Goal: Task Accomplishment & Management: Manage account settings

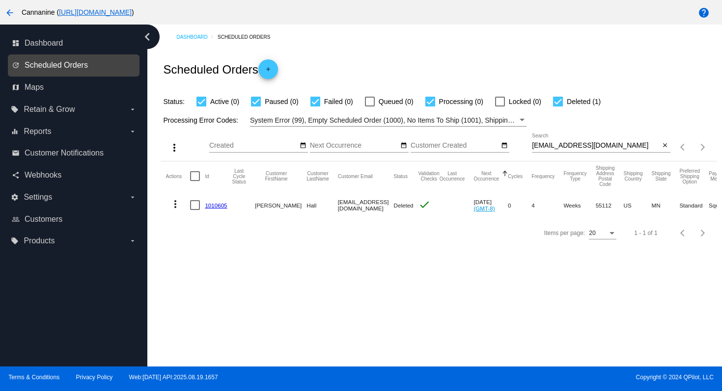
click at [54, 66] on span "Scheduled Orders" at bounding box center [56, 65] width 63 height 9
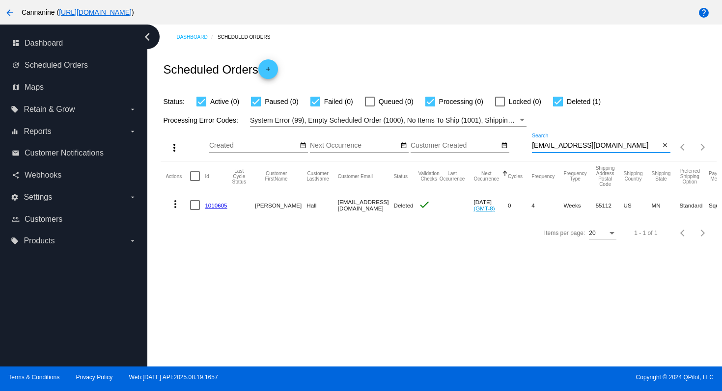
drag, startPoint x: 608, startPoint y: 145, endPoint x: 522, endPoint y: 147, distance: 86.5
click at [522, 147] on div "more_vert Aug Jan Feb Mar [DATE]" at bounding box center [438, 144] width 555 height 35
paste input "[EMAIL_ADDRESS][DOMAIN_NAME]"
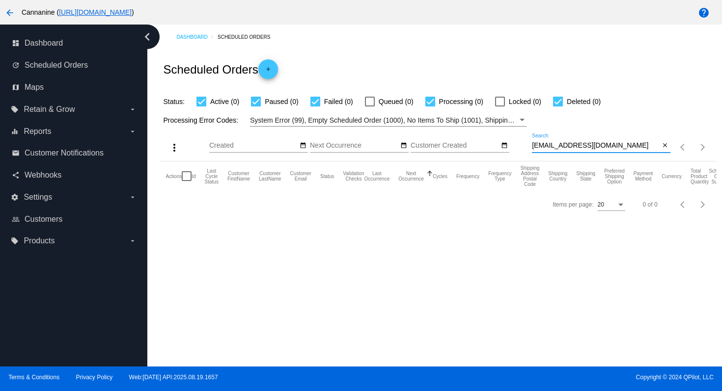
type input "[EMAIL_ADDRESS][DOMAIN_NAME]"
click at [16, 17] on button "arrow_back" at bounding box center [10, 12] width 20 height 20
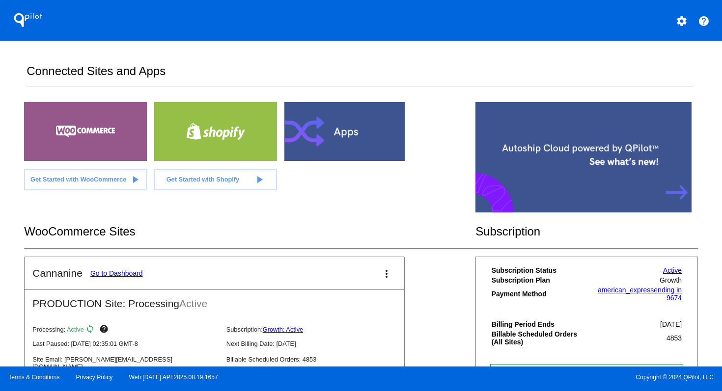
click at [680, 25] on mat-icon "settings" at bounding box center [682, 21] width 12 height 12
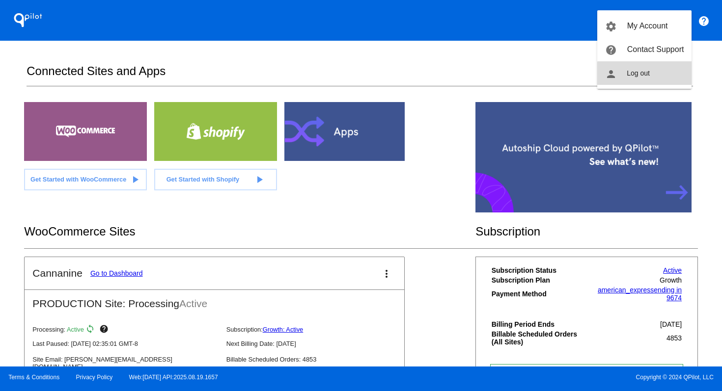
click at [663, 77] on button "person Log out" at bounding box center [644, 73] width 94 height 24
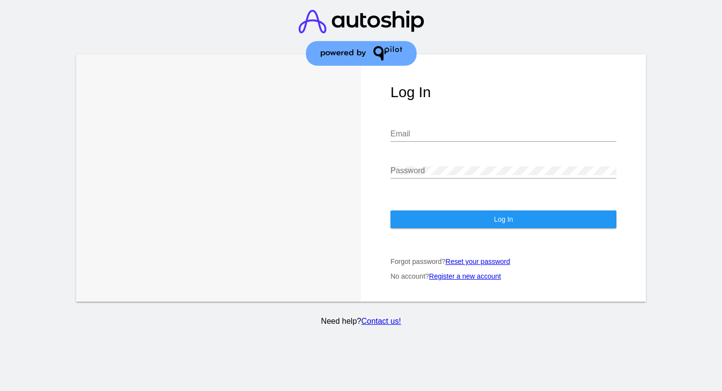
click at [433, 130] on div "Email" at bounding box center [503, 131] width 226 height 22
type input "[EMAIL_ADDRESS][DOMAIN_NAME]"
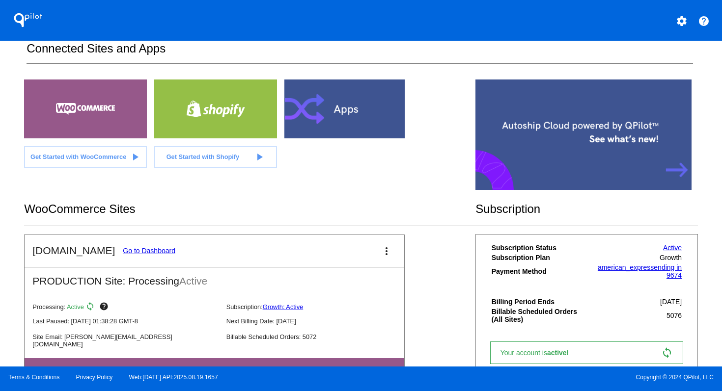
scroll to position [23, 0]
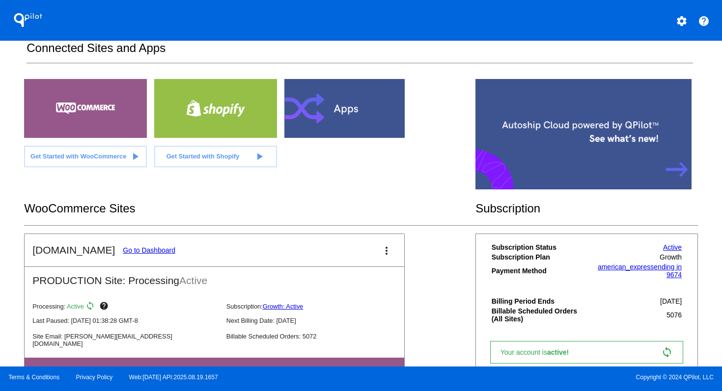
click at [132, 248] on link "Go to Dashboard" at bounding box center [149, 251] width 53 height 8
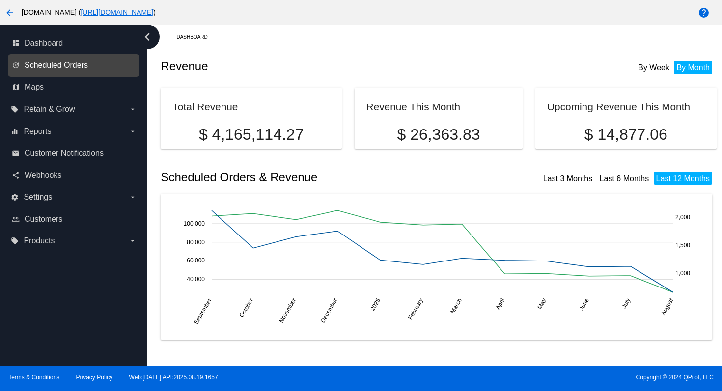
click at [87, 68] on span "Scheduled Orders" at bounding box center [56, 65] width 63 height 9
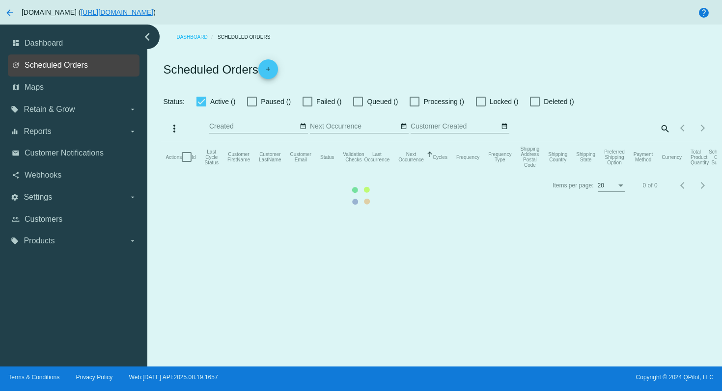
checkbox input "true"
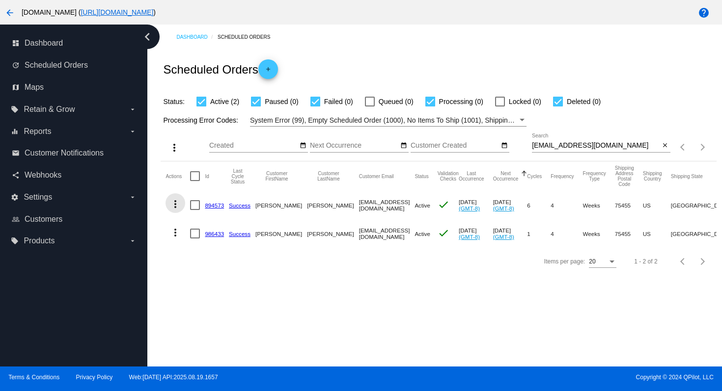
click at [174, 207] on mat-icon "more_vert" at bounding box center [175, 204] width 12 height 12
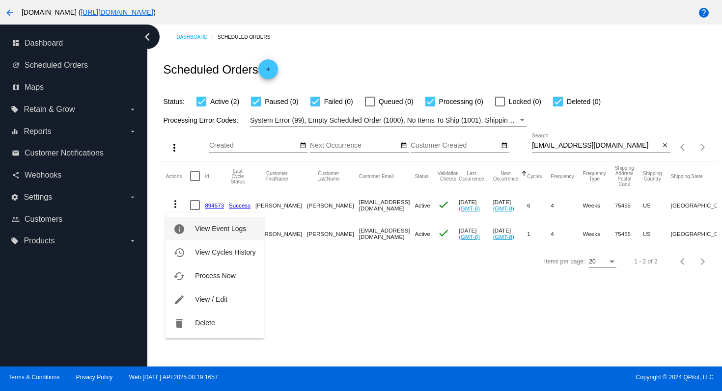
click at [190, 229] on button "info View Event Logs" at bounding box center [215, 229] width 98 height 24
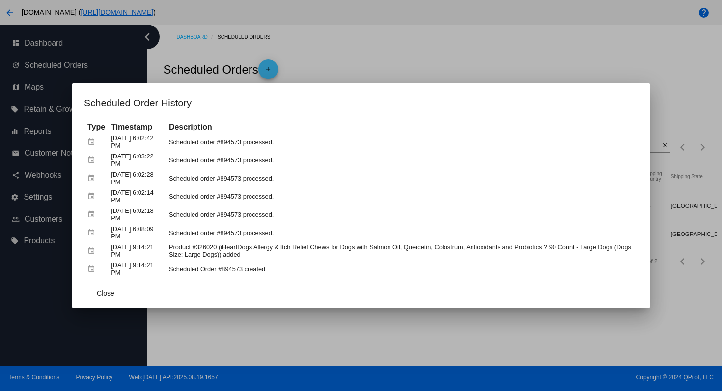
click at [413, 45] on div at bounding box center [361, 195] width 722 height 391
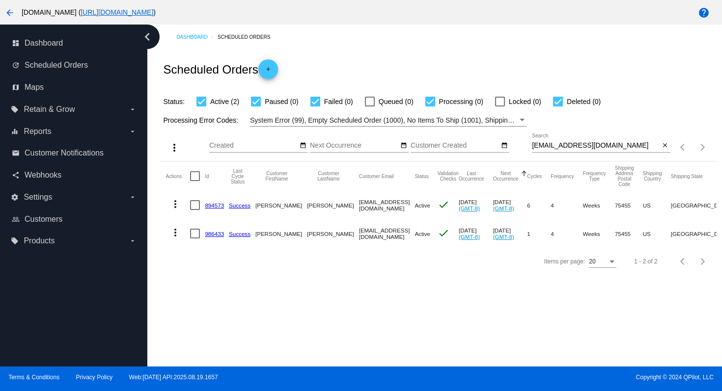
click at [173, 235] on mat-icon "more_vert" at bounding box center [175, 233] width 12 height 12
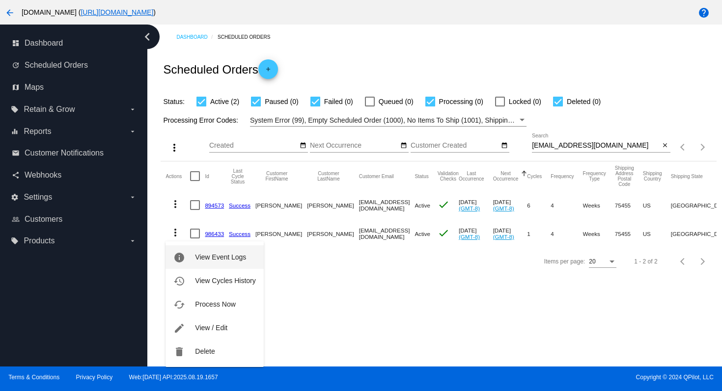
click at [195, 255] on span "View Event Logs" at bounding box center [220, 257] width 51 height 8
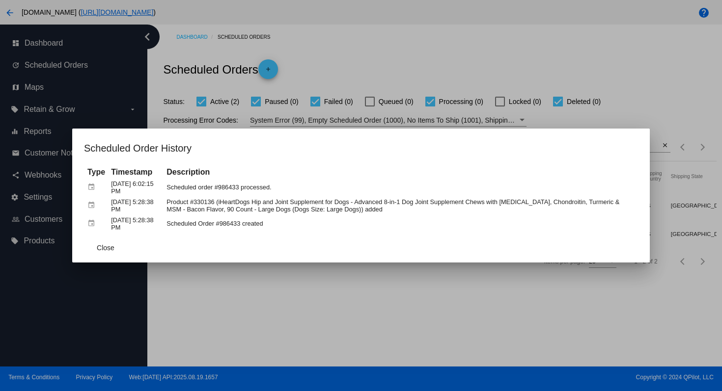
click at [371, 63] on div at bounding box center [361, 195] width 722 height 391
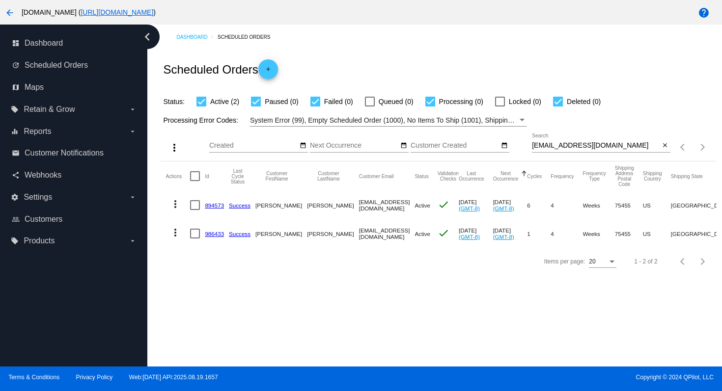
click at [176, 235] on mat-icon "more_vert" at bounding box center [175, 233] width 12 height 12
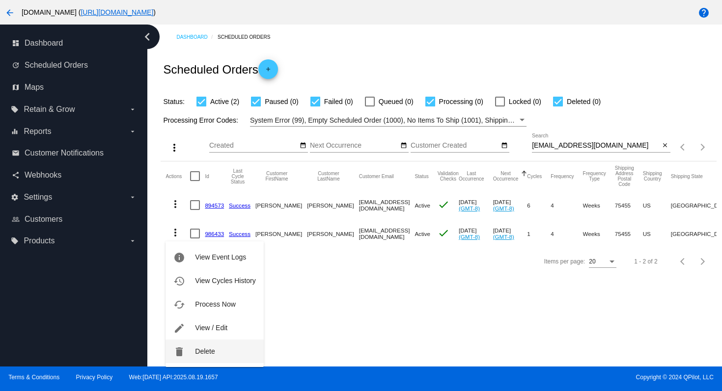
click at [210, 350] on span "Delete" at bounding box center [205, 352] width 20 height 8
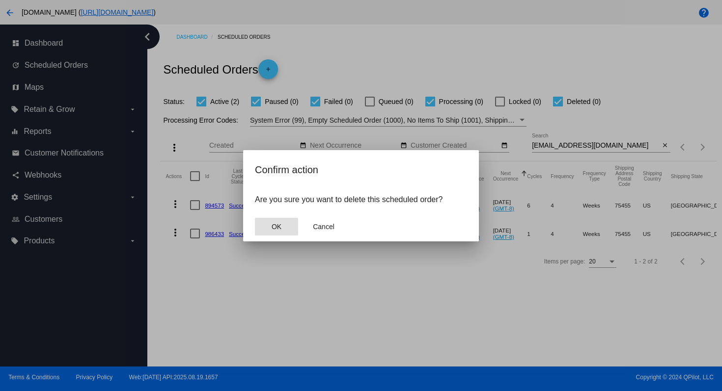
click at [286, 227] on button "OK" at bounding box center [276, 227] width 43 height 18
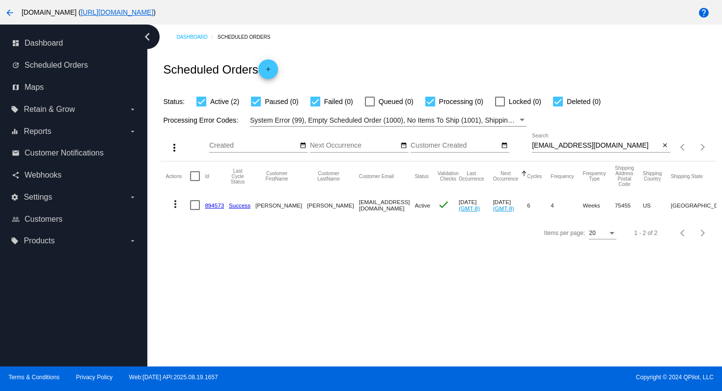
click at [174, 203] on mat-icon "more_vert" at bounding box center [175, 204] width 12 height 12
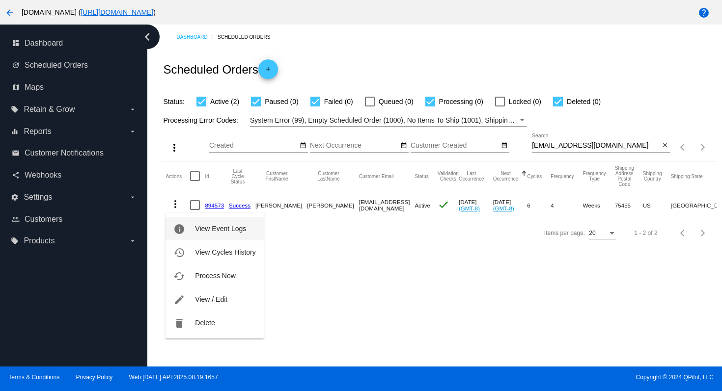
click at [177, 225] on mat-icon "info" at bounding box center [179, 229] width 12 height 12
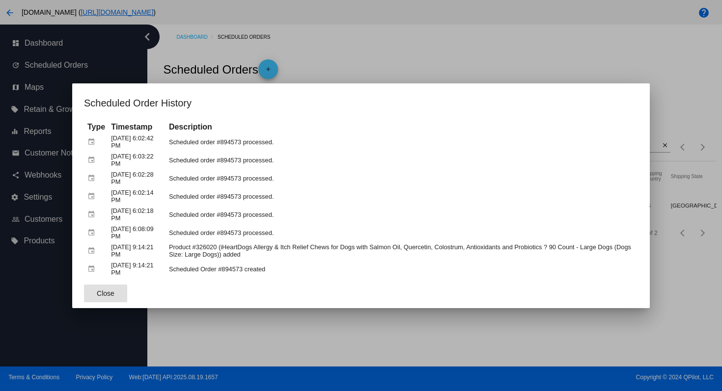
click at [375, 43] on div at bounding box center [361, 195] width 722 height 391
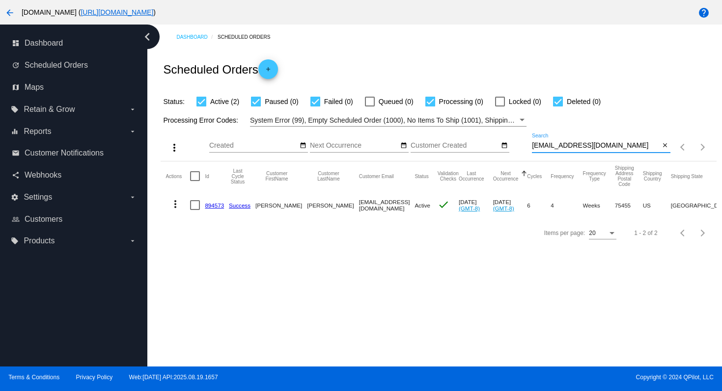
drag, startPoint x: 635, startPoint y: 146, endPoint x: 511, endPoint y: 141, distance: 123.8
click at [511, 141] on div "more_vert Aug Jan Feb Mar [DATE]" at bounding box center [438, 144] width 555 height 35
paste input "[PERSON_NAME][EMAIL_ADDRESS][DOMAIN_NAME]"
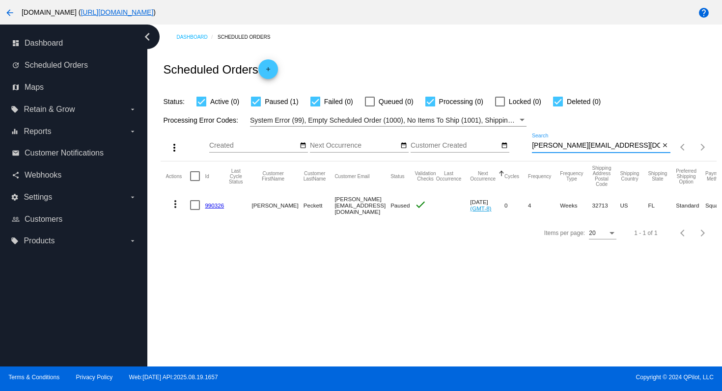
type input "[PERSON_NAME][EMAIL_ADDRESS][DOMAIN_NAME]"
click at [174, 204] on mat-icon "more_vert" at bounding box center [175, 204] width 12 height 12
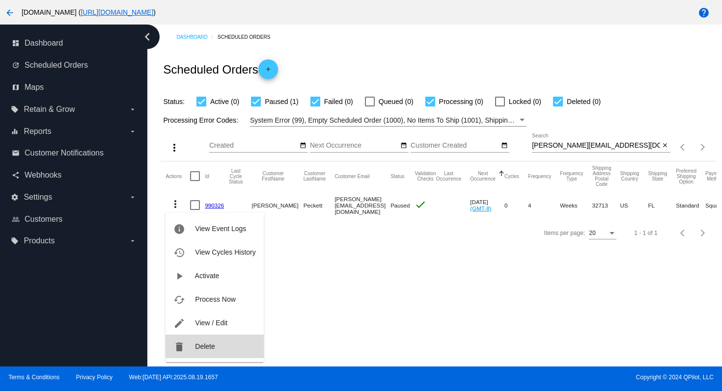
click at [196, 347] on span "Delete" at bounding box center [205, 347] width 20 height 8
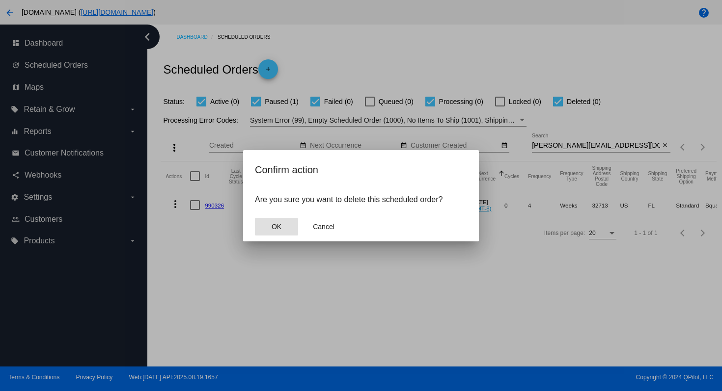
click at [286, 229] on button "OK" at bounding box center [276, 227] width 43 height 18
